Goal: Task Accomplishment & Management: Use online tool/utility

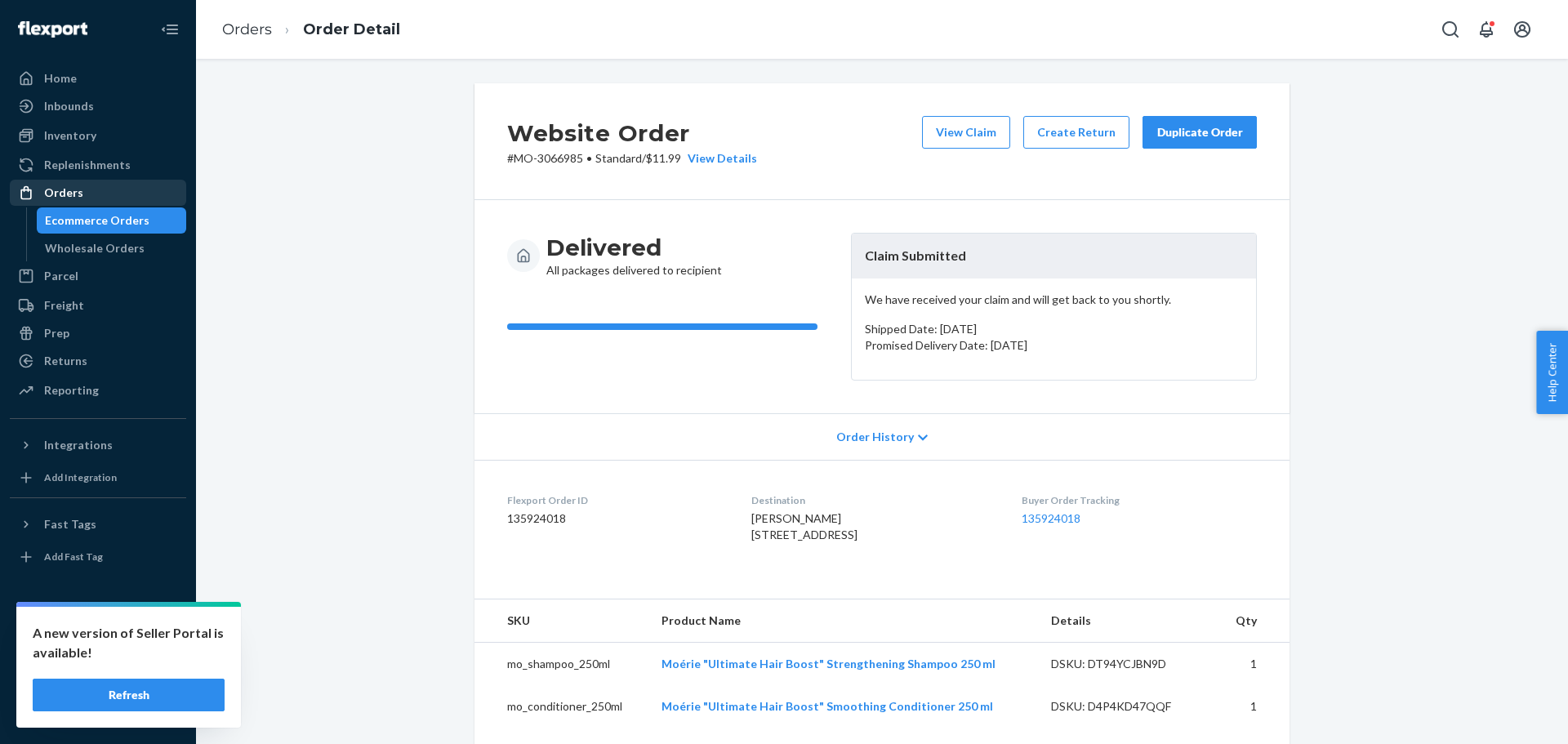
click at [108, 192] on div "Orders" at bounding box center [98, 192] width 173 height 23
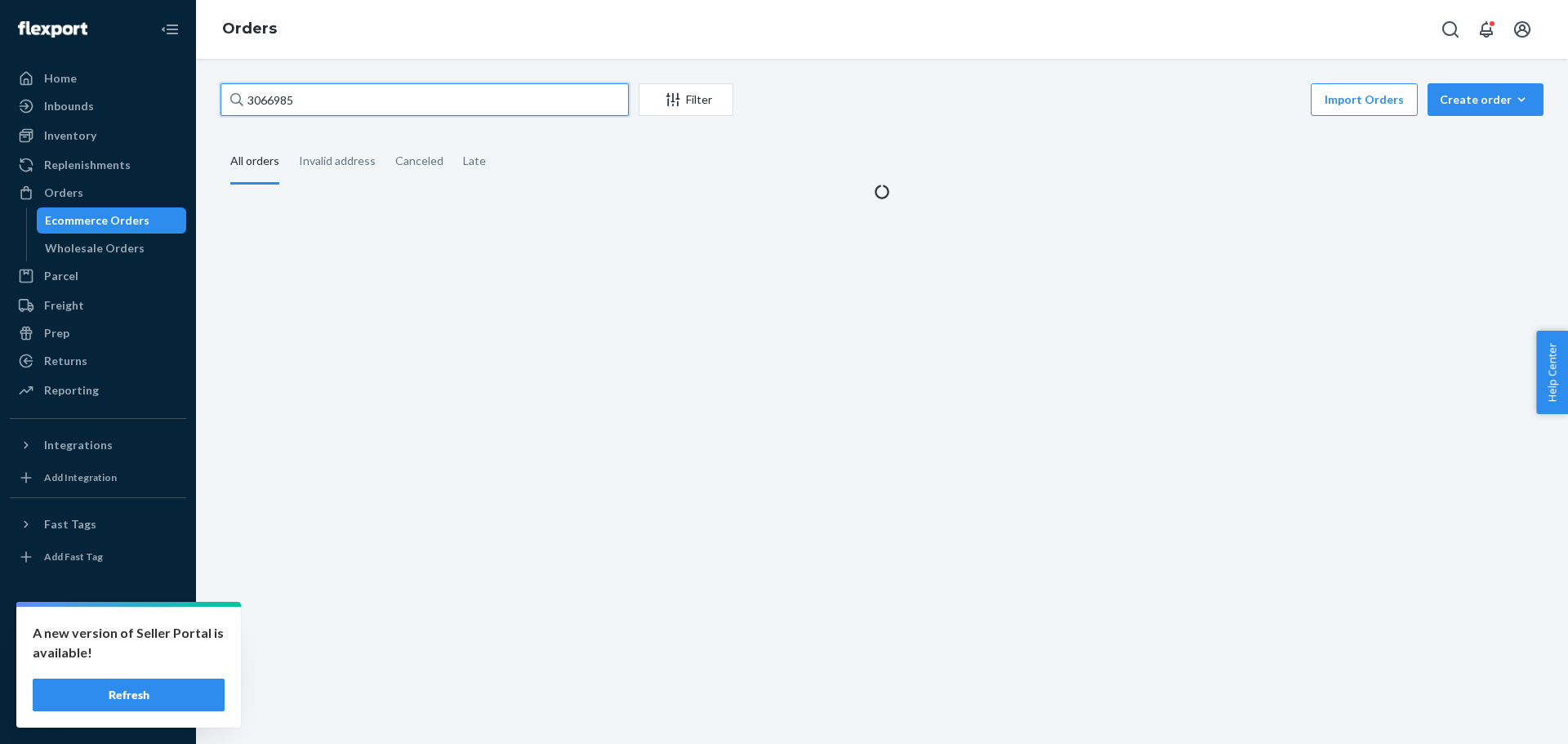
click at [296, 103] on input "3066985" at bounding box center [424, 99] width 408 height 33
paste input "145417"
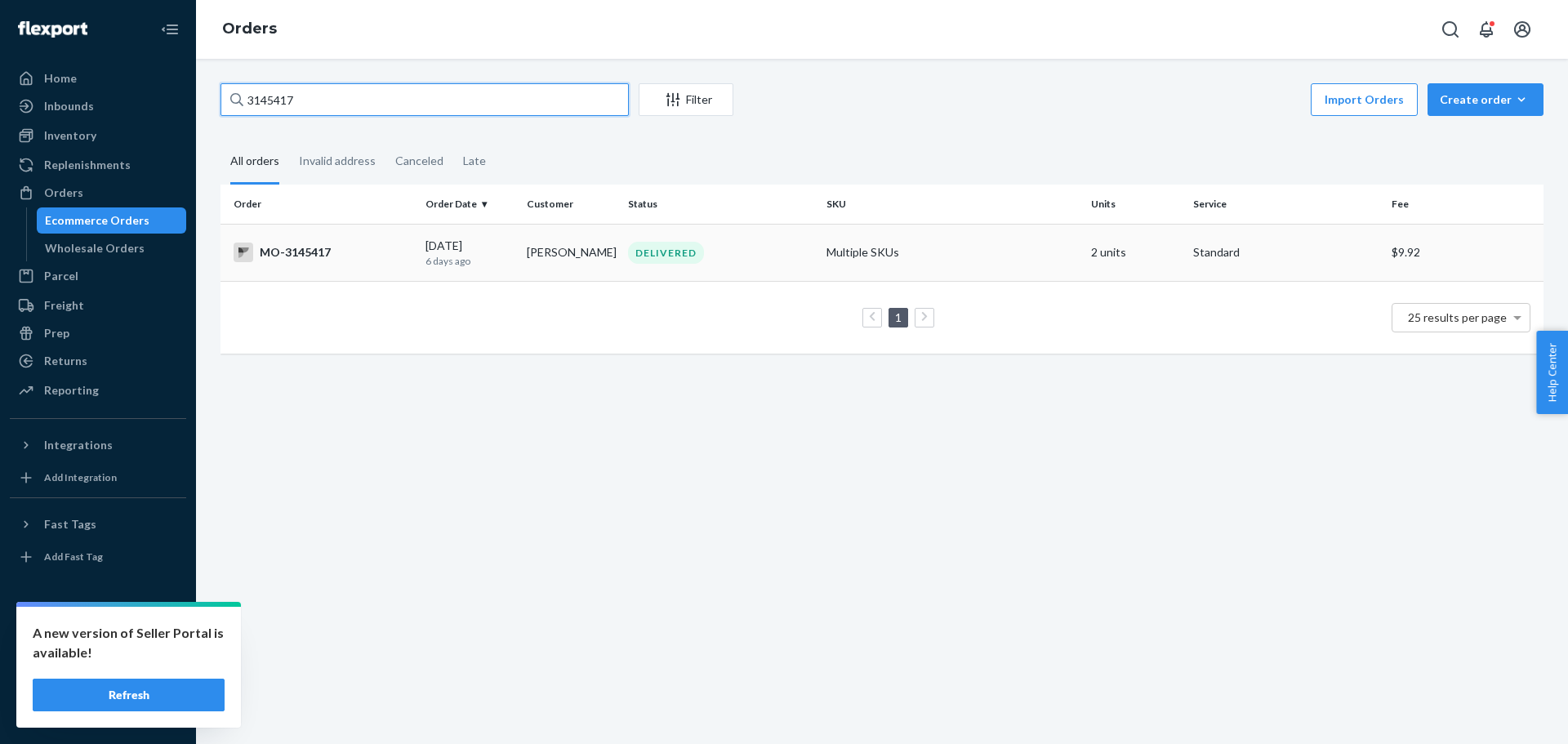
type input "3145417"
click at [310, 253] on div "MO-3145417" at bounding box center [322, 252] width 179 height 20
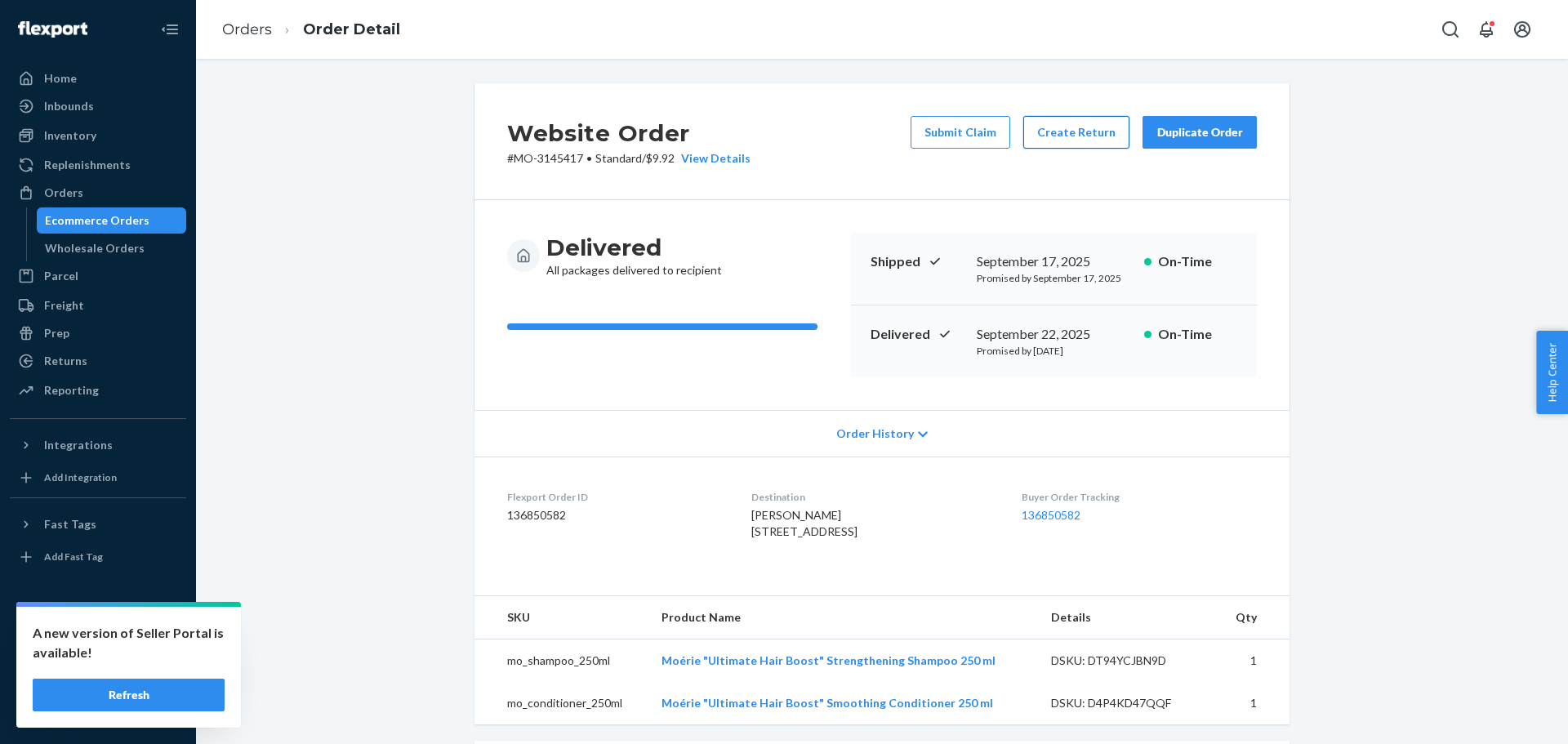
click at [1060, 140] on button "Create Return" at bounding box center [1076, 131] width 106 height 33
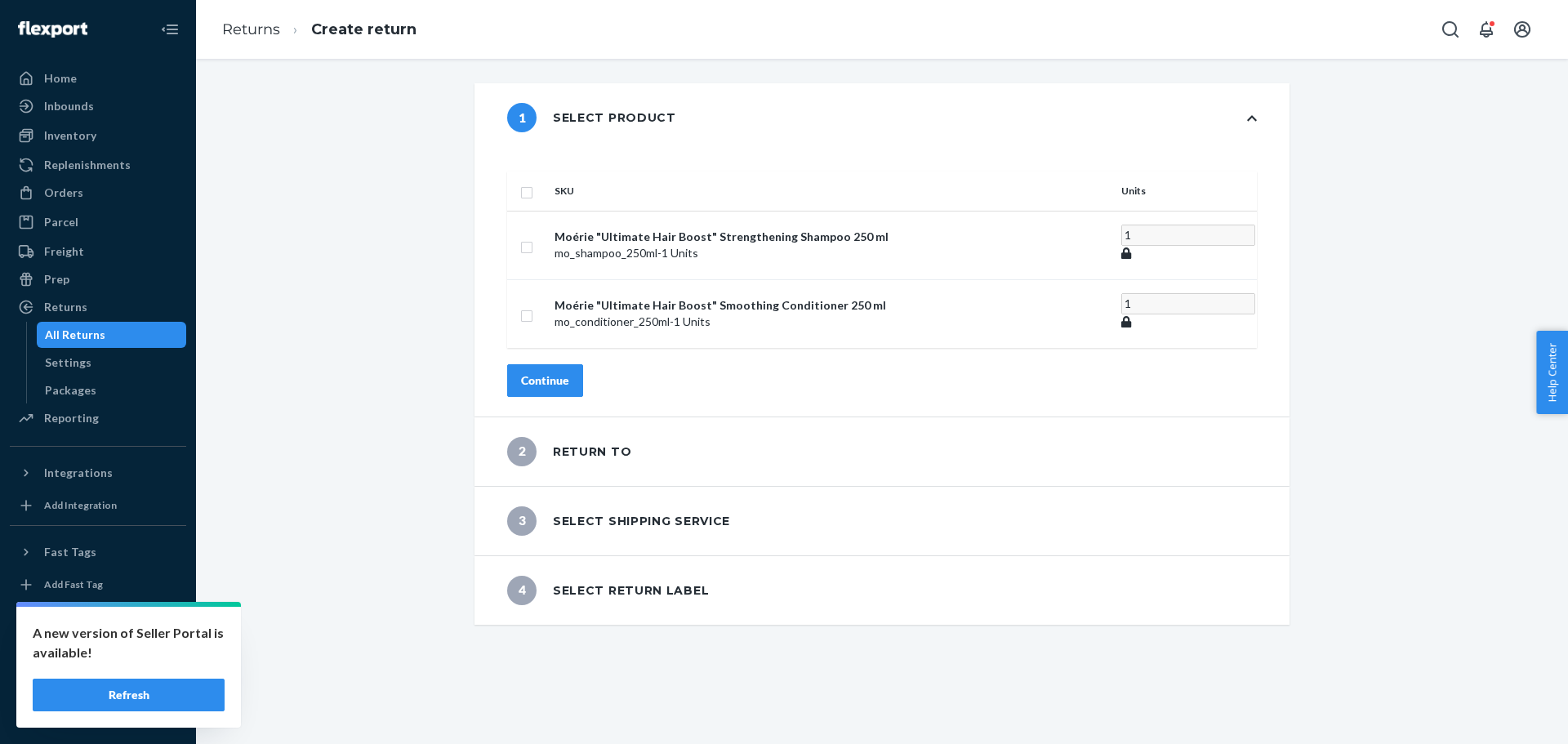
click at [548, 171] on th at bounding box center [527, 191] width 41 height 40
click at [533, 182] on input "checkbox" at bounding box center [526, 190] width 13 height 17
checkbox input "true"
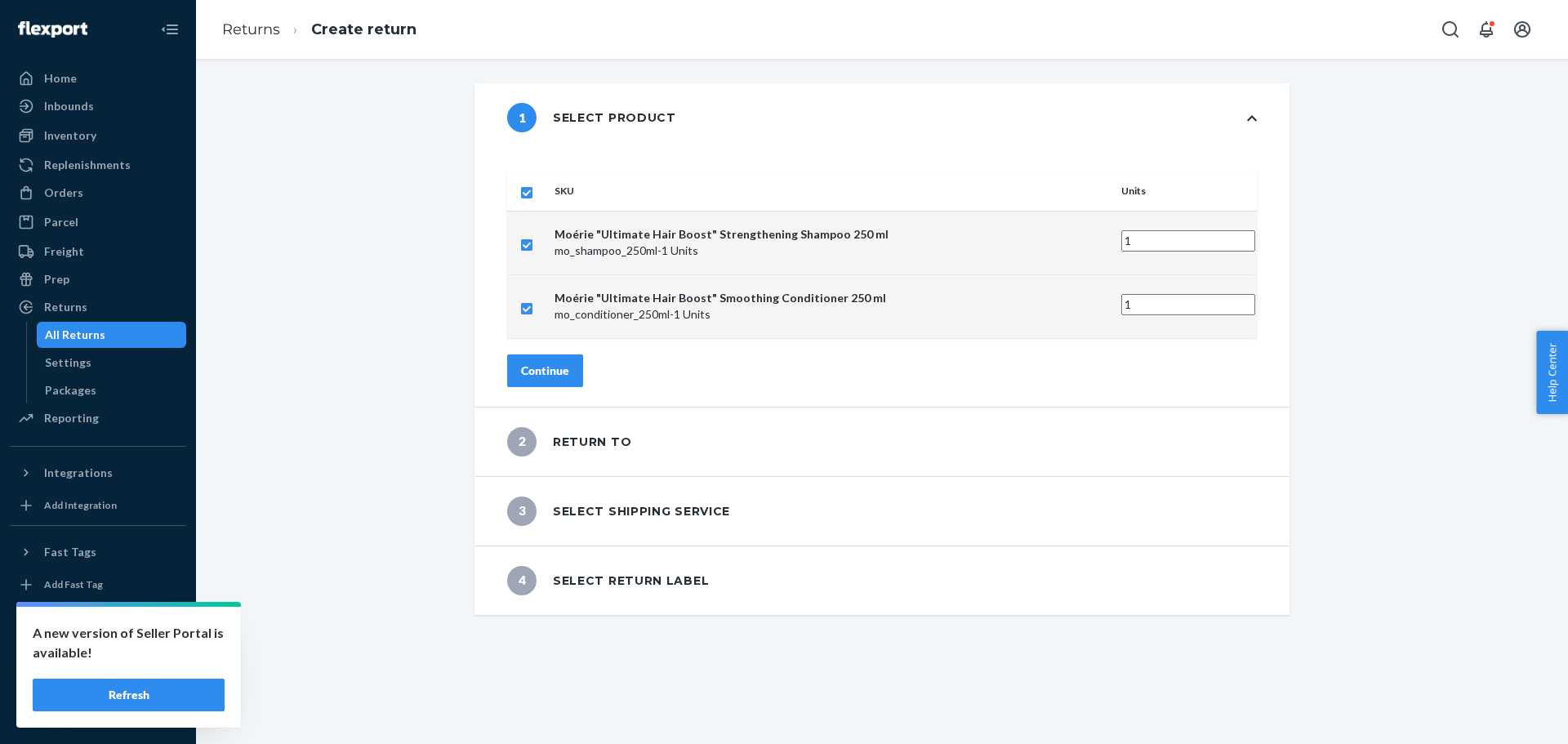
click at [569, 363] on div "Continue" at bounding box center [545, 371] width 48 height 17
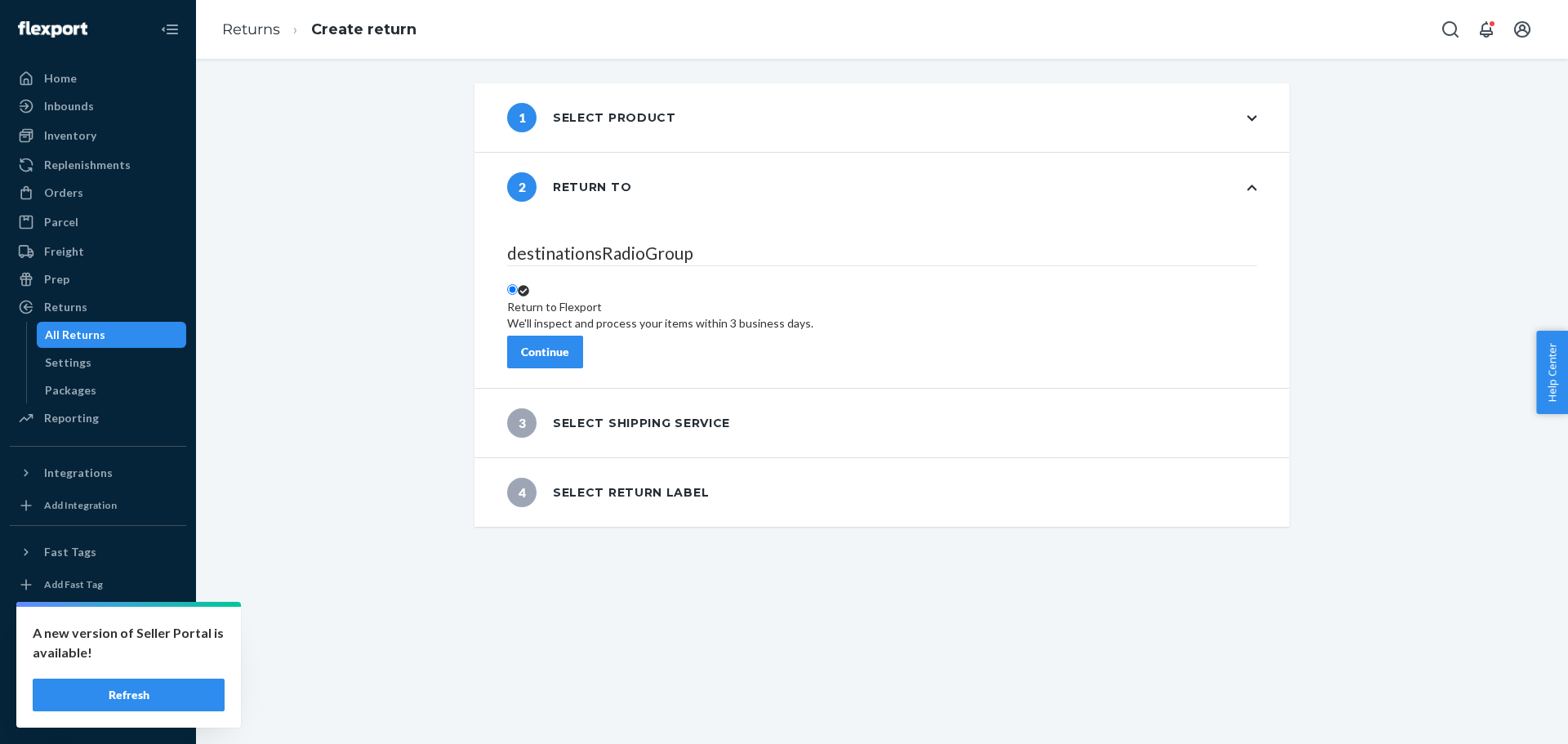
click at [583, 337] on button "Continue" at bounding box center [545, 352] width 76 height 33
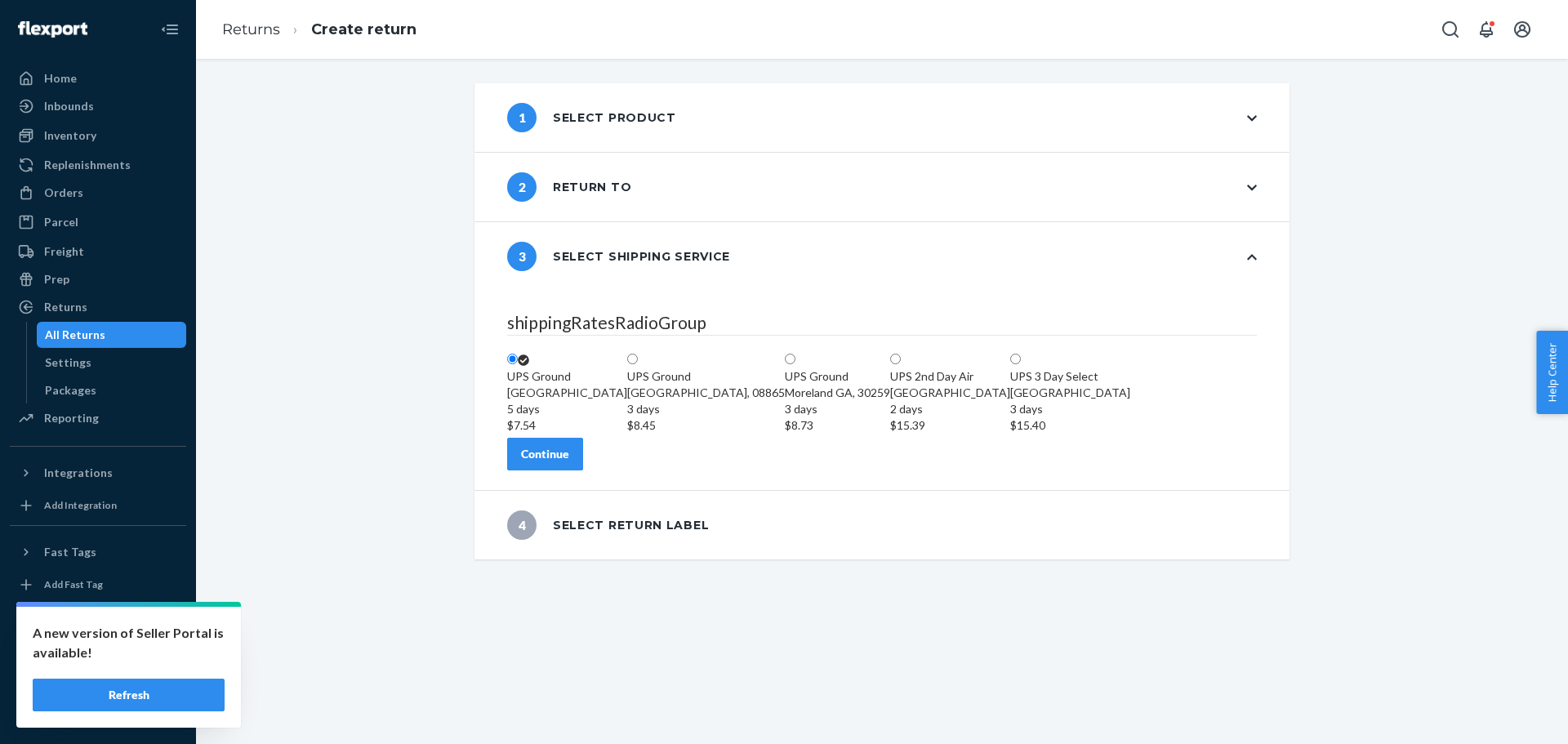
click at [569, 462] on div "Continue" at bounding box center [545, 454] width 48 height 17
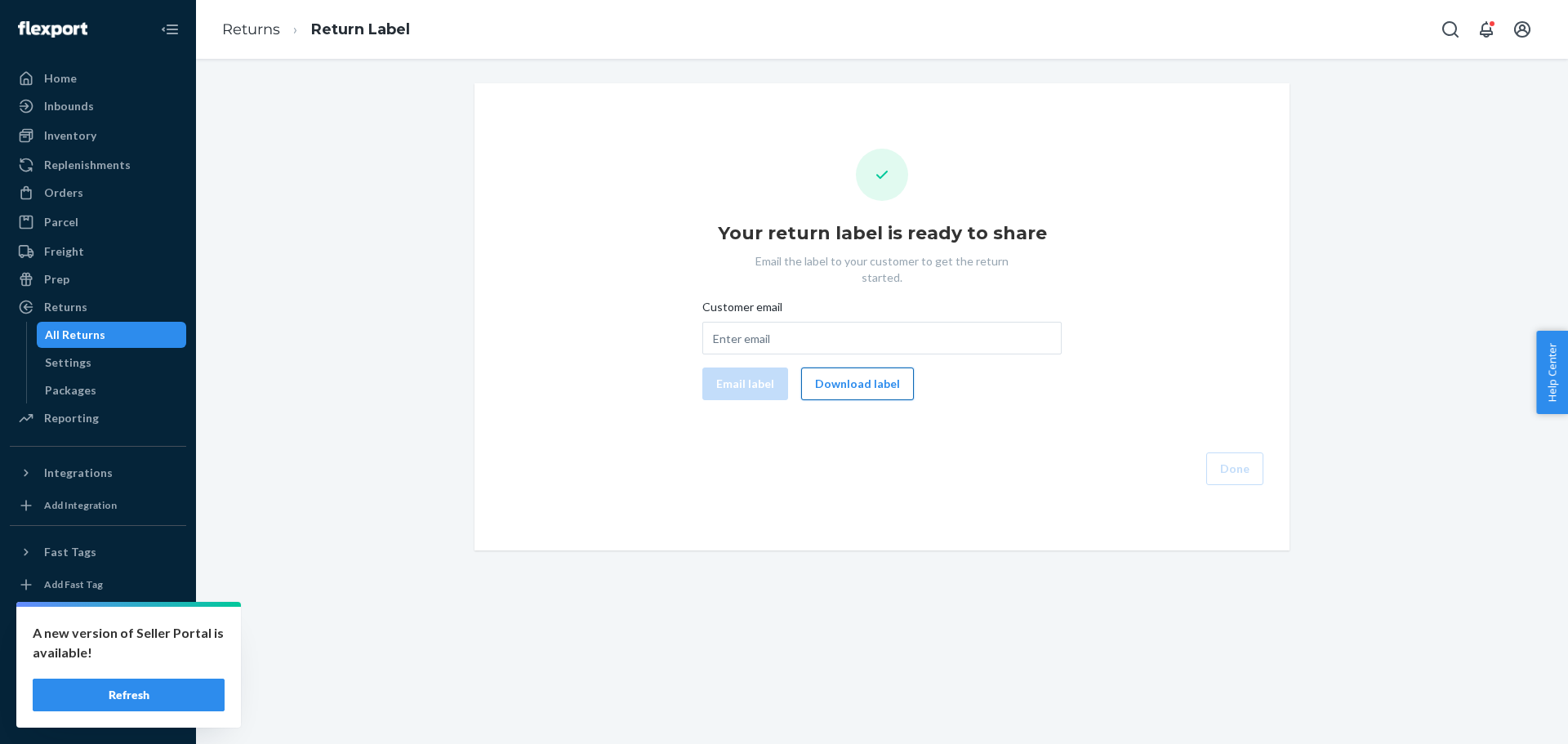
click at [828, 368] on button "Download label" at bounding box center [857, 383] width 113 height 33
